Goal: Navigation & Orientation: Find specific page/section

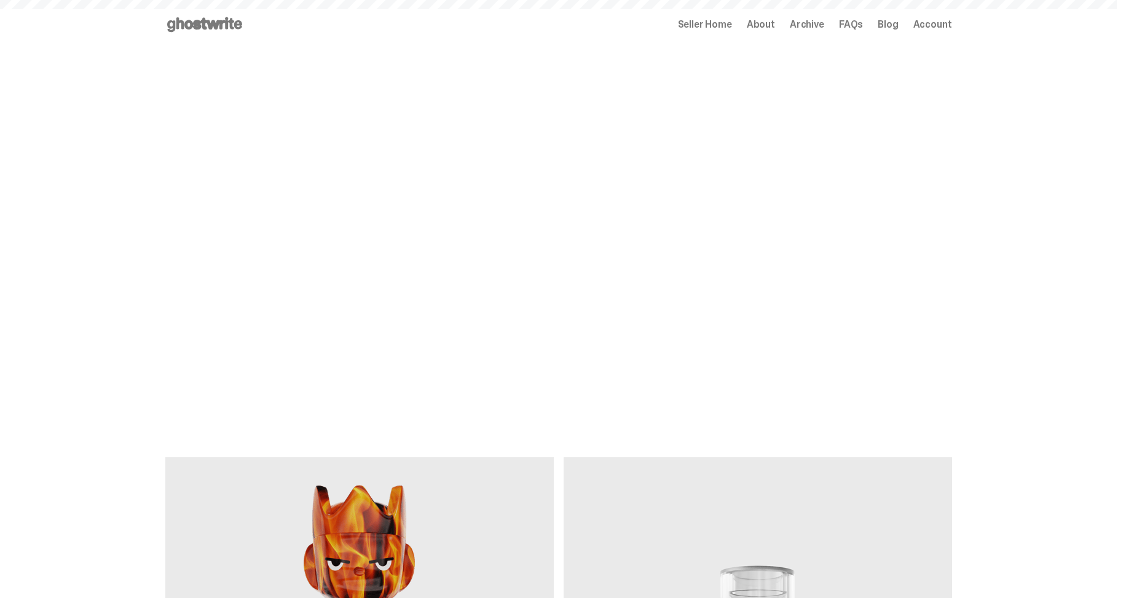
click at [816, 28] on span "Archive" at bounding box center [807, 25] width 34 height 10
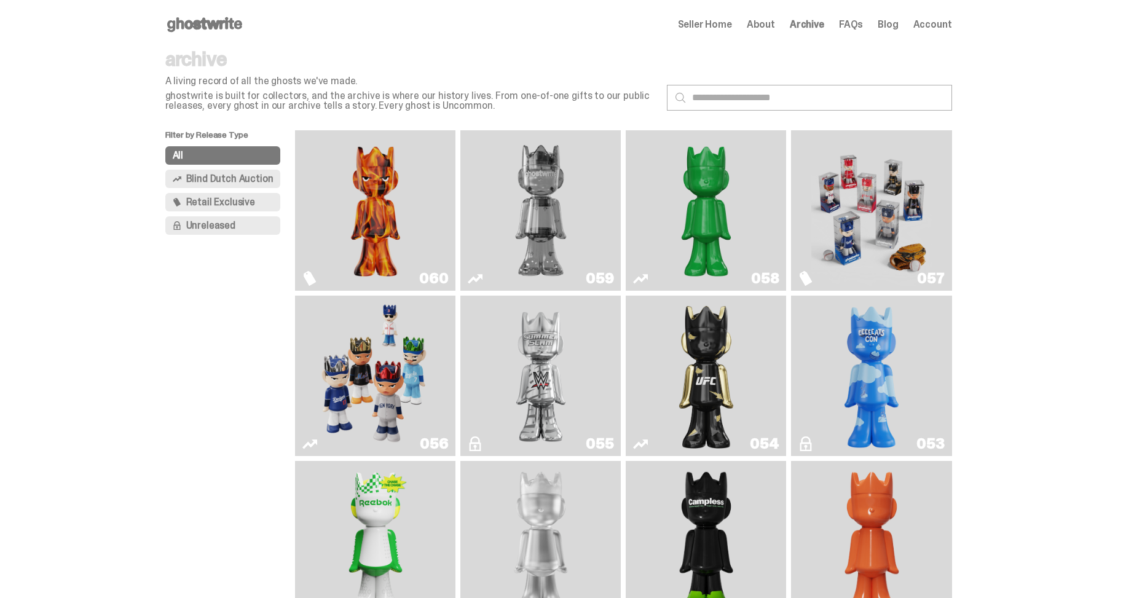
click at [418, 191] on img "Always On Fire" at bounding box center [375, 210] width 120 height 151
click at [878, 181] on img "Game Face (2025)" at bounding box center [872, 210] width 120 height 151
click at [212, 9] on div "Open main menu Home Seller Home About Archive FAQs Blog Account Seller Home Abo…" at bounding box center [558, 24] width 787 height 49
click at [213, 15] on div "Open main menu Home Seller Home About Archive FAQs Blog Account Seller Home Abo…" at bounding box center [558, 24] width 787 height 49
click at [214, 19] on icon at bounding box center [204, 25] width 79 height 20
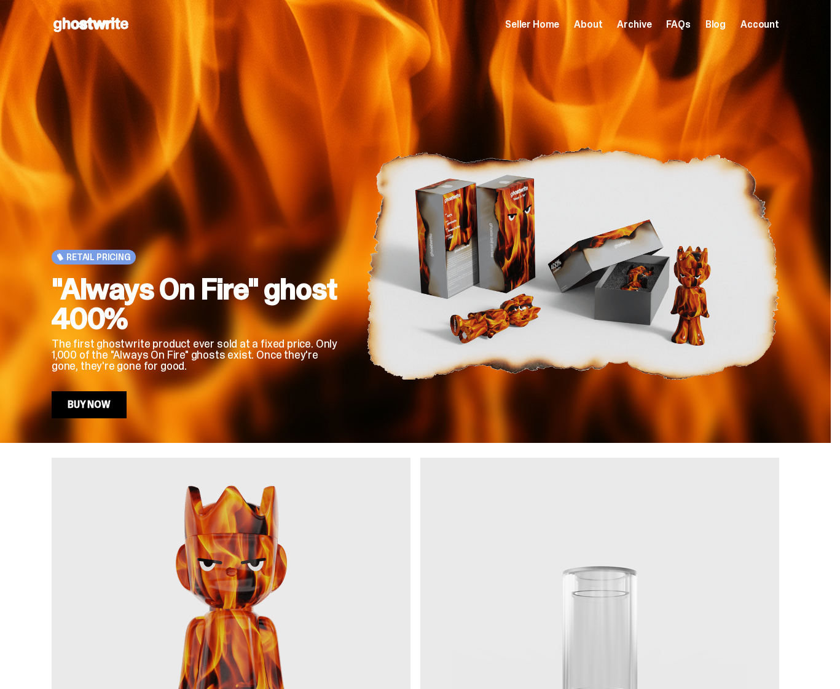
click at [646, 22] on span "Archive" at bounding box center [634, 25] width 34 height 10
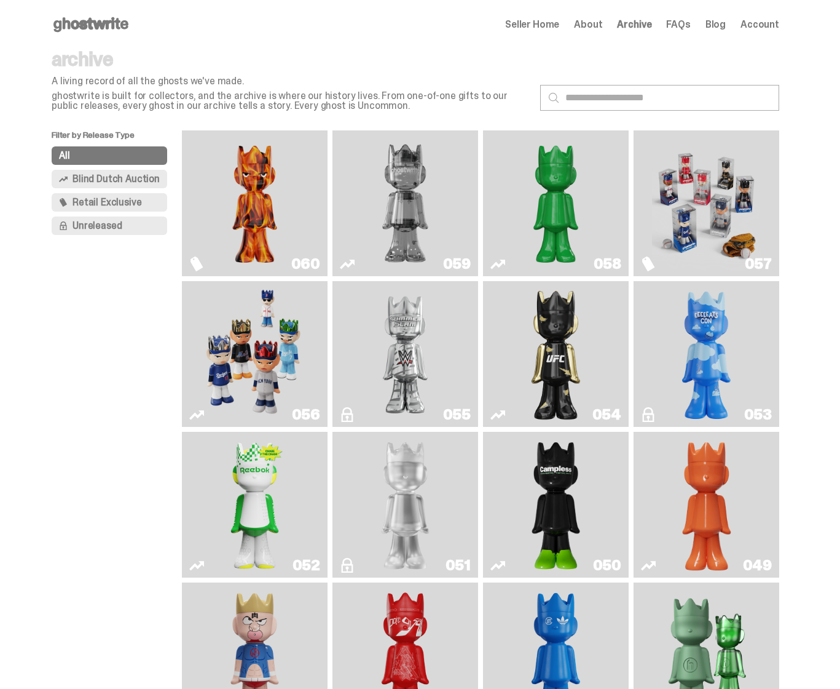
click at [355, 37] on div "Open main menu Home Seller Home About Archive FAQs Blog Account Seller Home Abo…" at bounding box center [415, 24] width 787 height 49
click at [118, 33] on icon at bounding box center [91, 25] width 79 height 20
click at [114, 32] on icon at bounding box center [91, 25] width 79 height 20
